Goal: Transaction & Acquisition: Purchase product/service

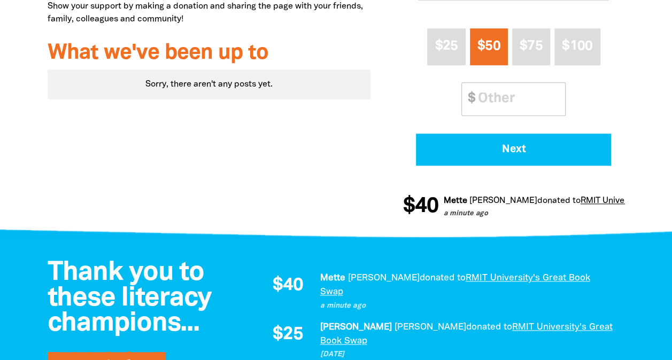
scroll to position [428, 0]
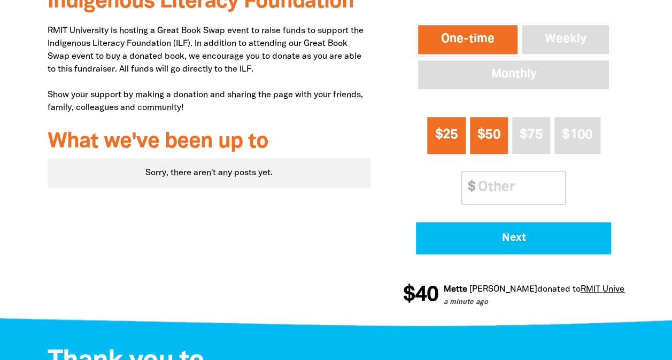
click at [451, 137] on span "$25" at bounding box center [446, 135] width 23 height 12
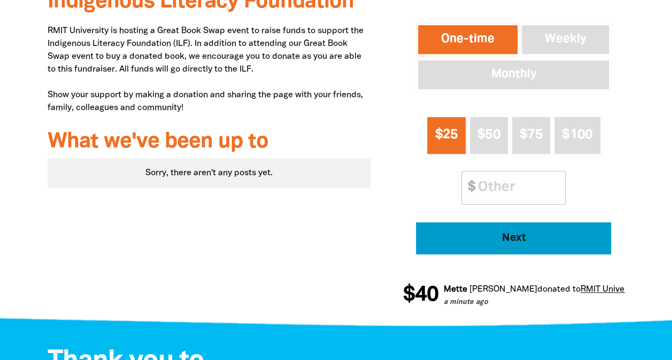
click at [494, 233] on span "Next" at bounding box center [514, 238] width 166 height 11
select select "AU"
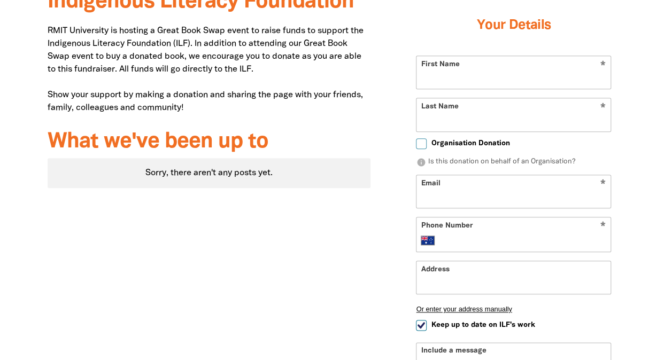
scroll to position [375, 0]
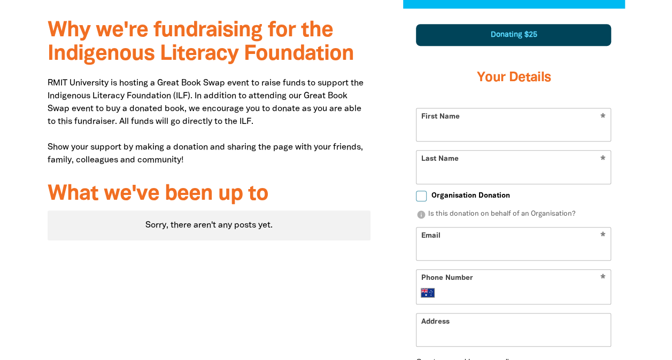
click at [433, 130] on input "First Name" at bounding box center [514, 125] width 194 height 33
type input "[PERSON_NAME]"
click at [374, 125] on div "Why we're fundraising for the Indigenous Literacy Foundation RMIT University is…" at bounding box center [210, 295] width 356 height 572
click at [443, 175] on input "Last Name" at bounding box center [514, 167] width 194 height 33
type input "[PERSON_NAME]"
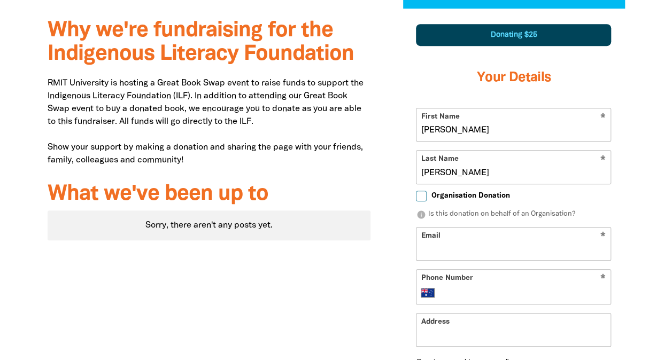
click at [365, 184] on h3 "What we've been up to" at bounding box center [209, 195] width 323 height 24
click at [436, 250] on input "Email" at bounding box center [514, 244] width 194 height 33
type input "[PERSON_NAME][EMAIL_ADDRESS][PERSON_NAME][DOMAIN_NAME]"
type input "[PHONE_NUMBER]"
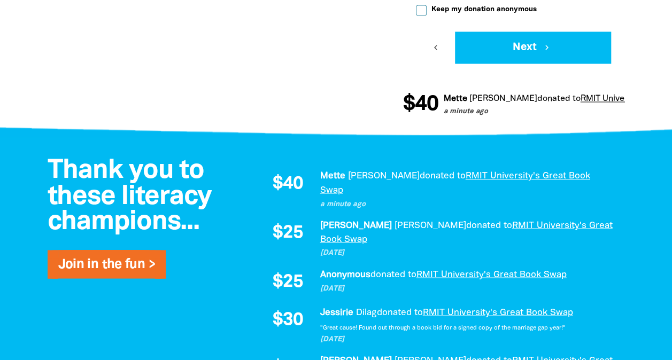
scroll to position [857, 0]
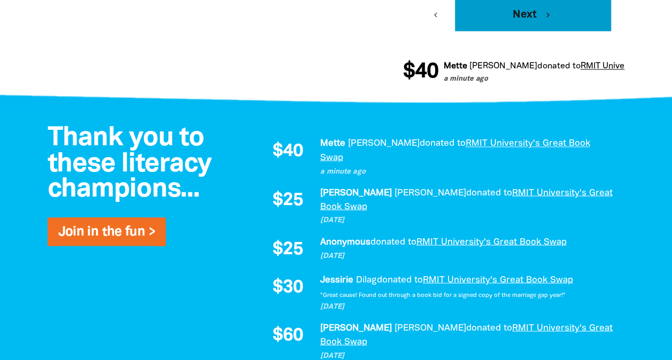
click at [534, 16] on button "Next chevron_right" at bounding box center [533, 15] width 156 height 32
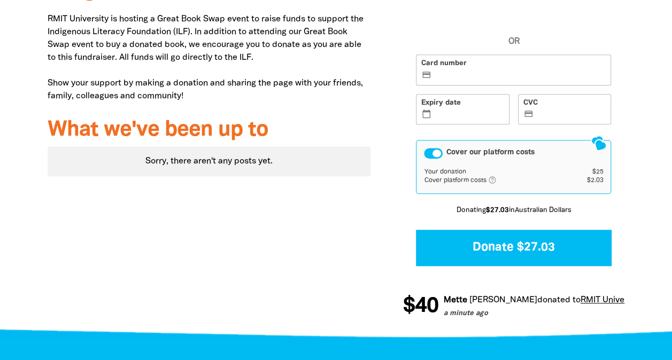
scroll to position [473, 0]
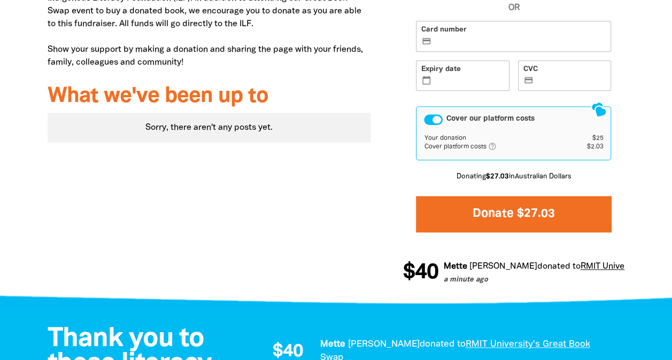
click at [492, 215] on button "Donate $27.03" at bounding box center [513, 214] width 195 height 36
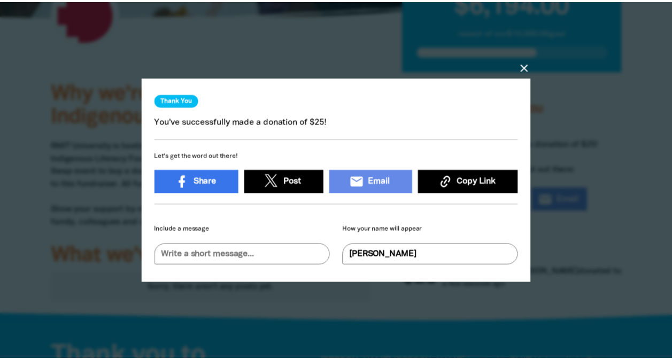
scroll to position [6, 0]
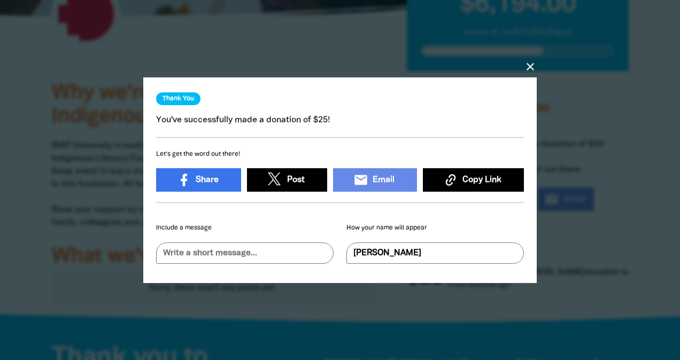
click at [531, 64] on icon "close" at bounding box center [530, 66] width 13 height 13
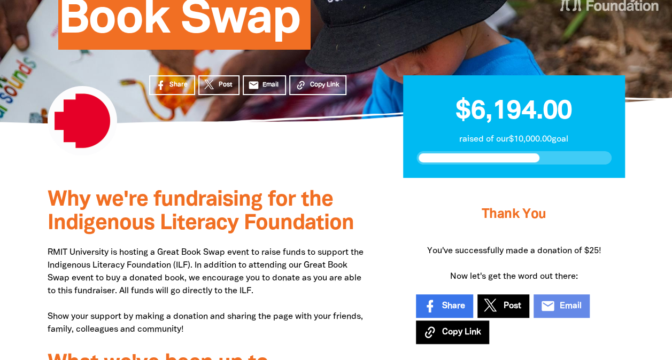
scroll to position [99, 0]
